Goal: Book appointment/travel/reservation

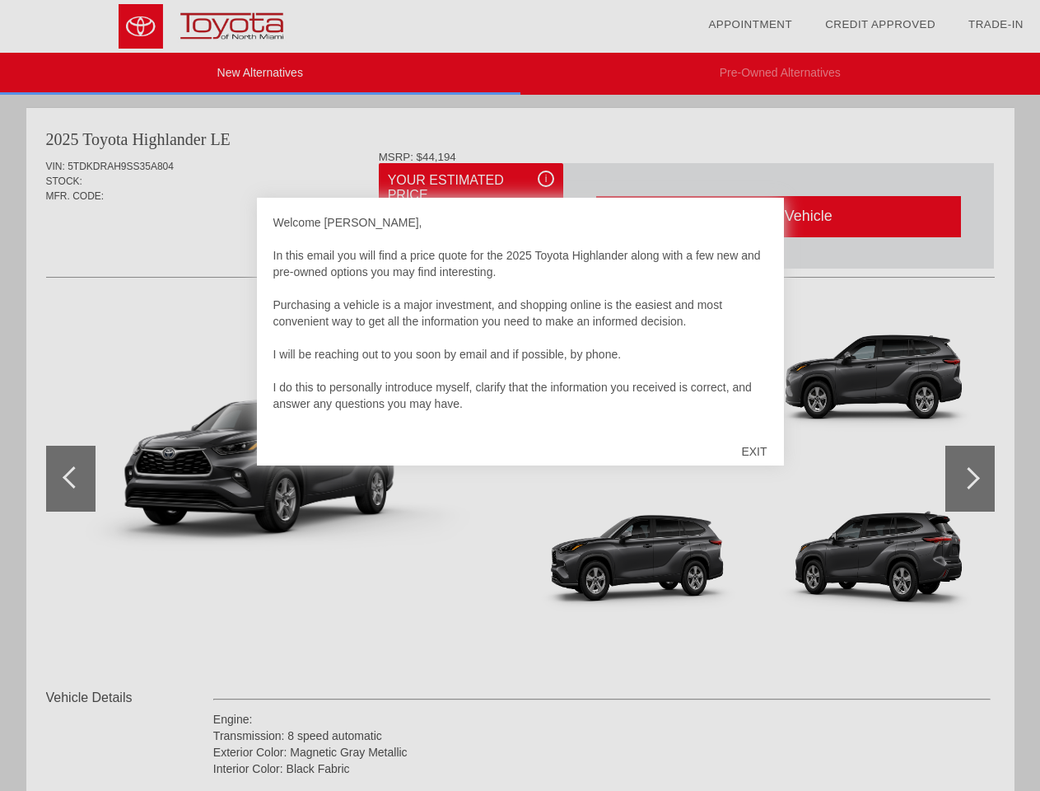
click at [750, 25] on link "Appointment" at bounding box center [750, 24] width 84 height 12
click at [754, 451] on div "EXIT" at bounding box center [754, 451] width 58 height 49
click at [750, 25] on link "Appointment" at bounding box center [750, 24] width 84 height 12
click at [754, 451] on div "EXIT" at bounding box center [754, 451] width 58 height 49
